Goal: Find specific page/section: Find specific page/section

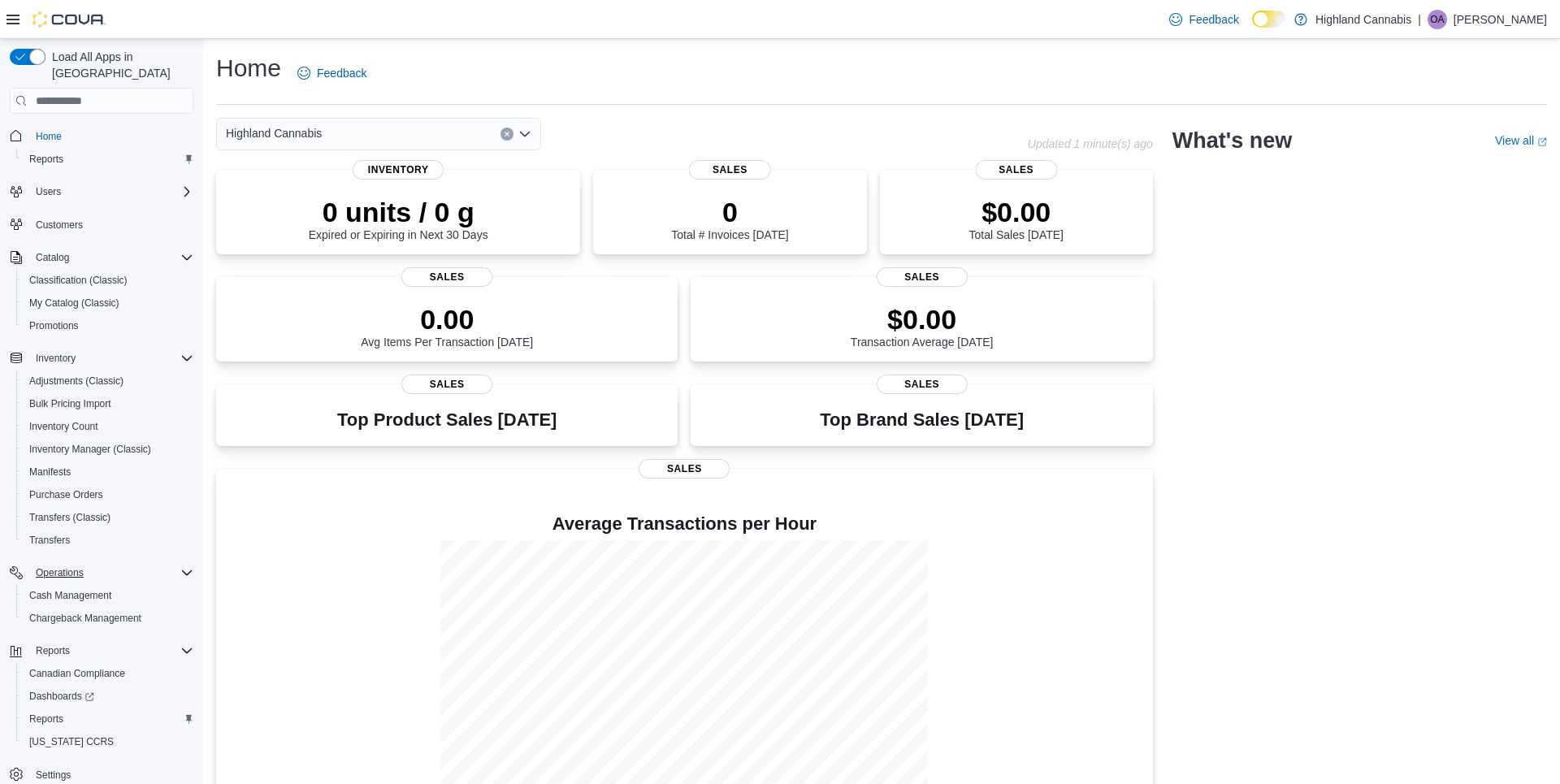
scroll to position [13, 0]
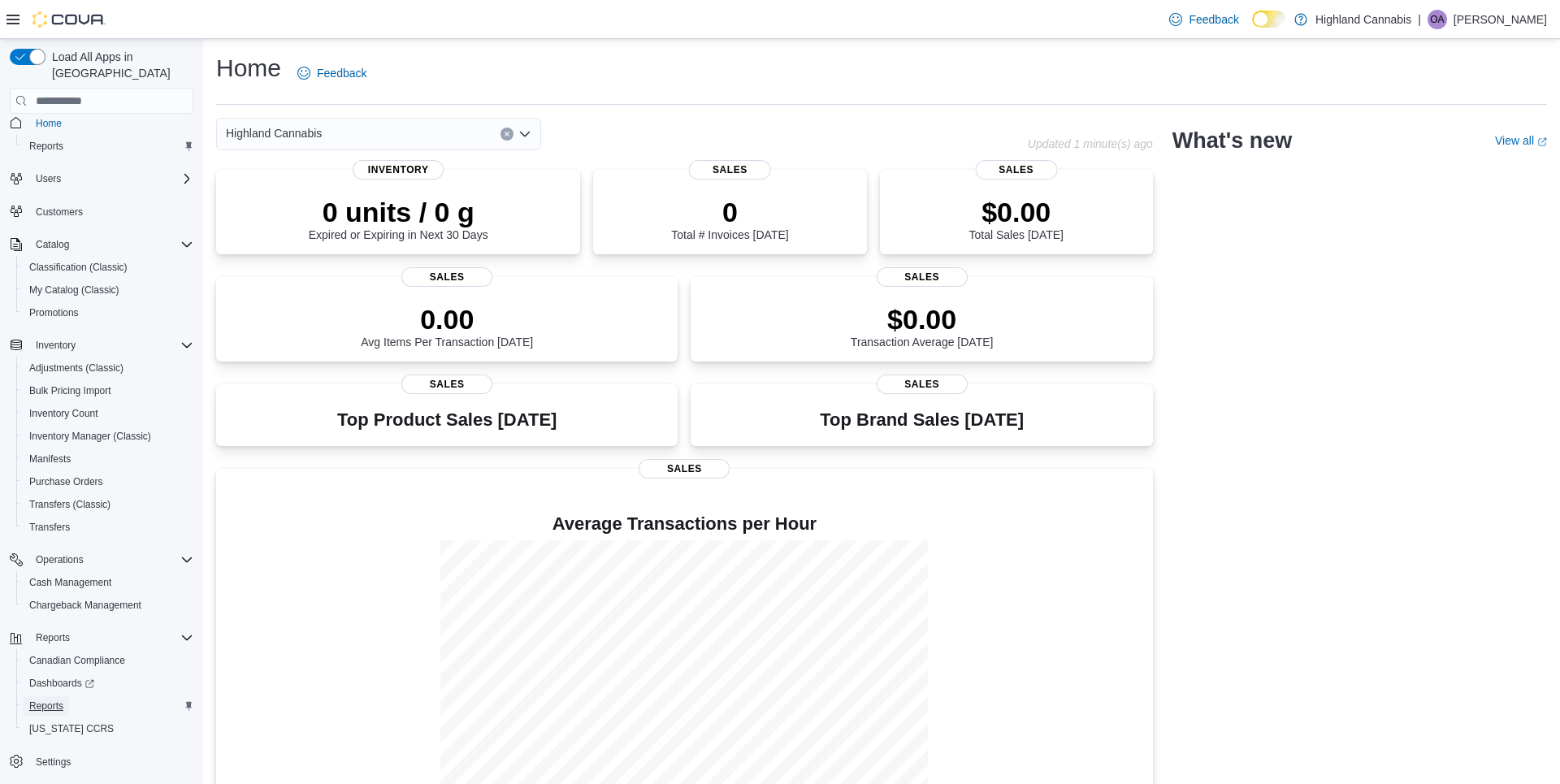
click at [58, 696] on span "Reports" at bounding box center [46, 705] width 34 height 20
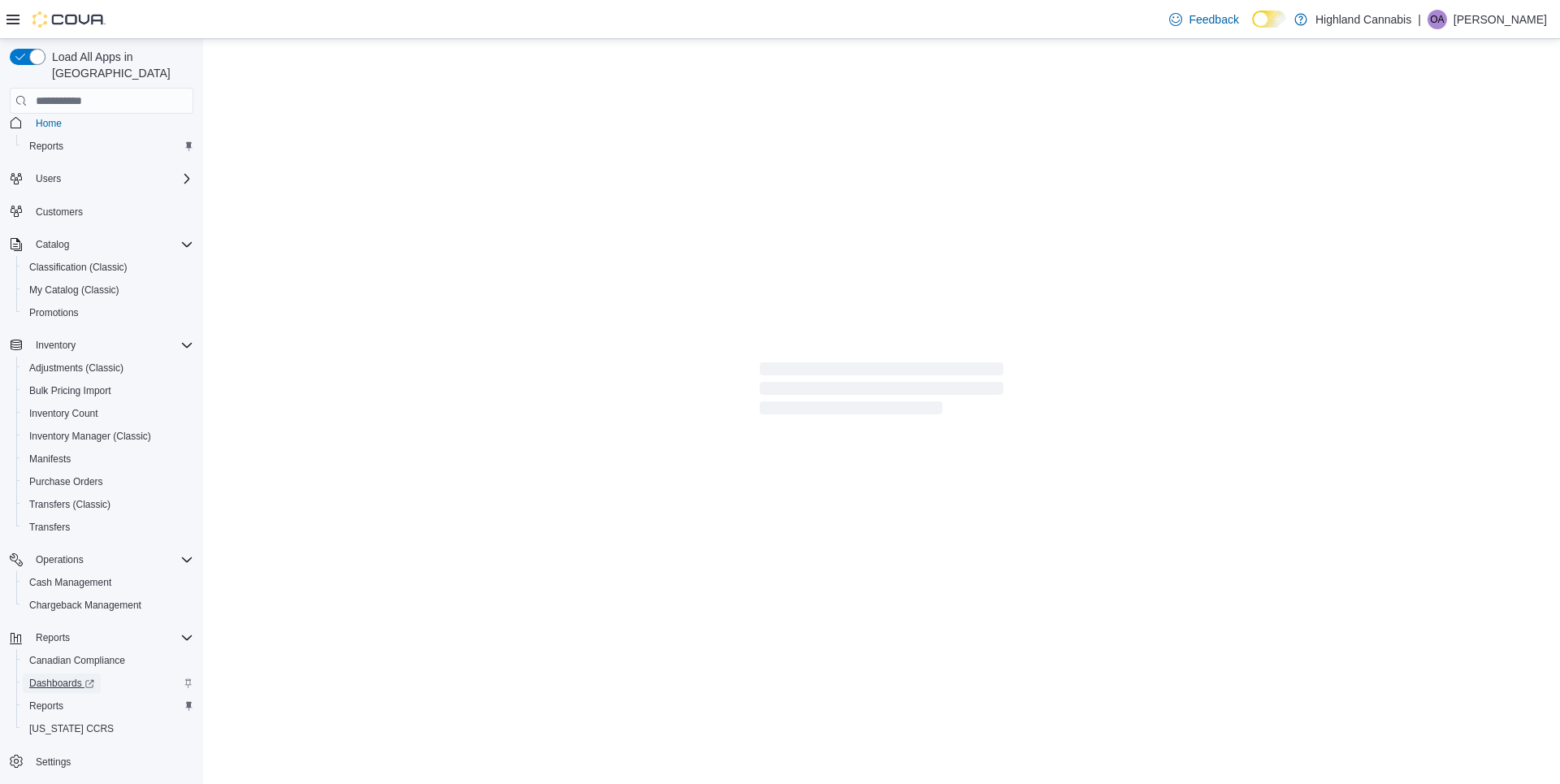
click at [68, 676] on span "Dashboards" at bounding box center [62, 682] width 65 height 13
